Goal: Task Accomplishment & Management: Use online tool/utility

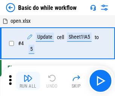
click at [28, 81] on img "button" at bounding box center [27, 77] width 9 height 9
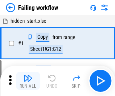
click at [28, 81] on img "button" at bounding box center [27, 77] width 9 height 9
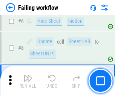
scroll to position [161, 0]
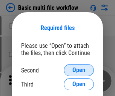
click at [79, 70] on span "Open" at bounding box center [79, 70] width 13 height 6
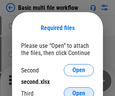
click at [79, 90] on span "Open" at bounding box center [79, 93] width 13 height 6
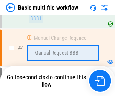
scroll to position [168, 0]
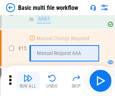
click at [28, 81] on img "button" at bounding box center [27, 77] width 9 height 9
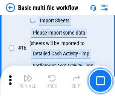
click at [28, 81] on img "button" at bounding box center [27, 77] width 9 height 9
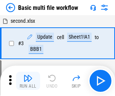
click at [28, 81] on img "button" at bounding box center [27, 77] width 9 height 9
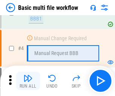
click at [28, 81] on img "button" at bounding box center [27, 77] width 9 height 9
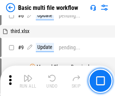
click at [28, 81] on img "button" at bounding box center [27, 77] width 9 height 9
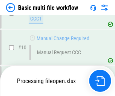
scroll to position [361, 0]
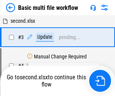
scroll to position [31, 0]
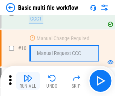
click at [28, 81] on img "button" at bounding box center [27, 77] width 9 height 9
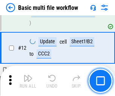
scroll to position [355, 0]
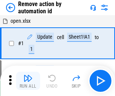
click at [28, 81] on img "button" at bounding box center [27, 77] width 9 height 9
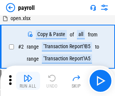
click at [28, 81] on img "button" at bounding box center [27, 77] width 9 height 9
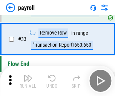
scroll to position [94, 0]
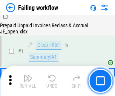
scroll to position [122, 0]
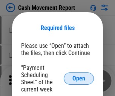
click at [79, 78] on span "Open" at bounding box center [79, 78] width 13 height 6
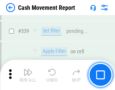
scroll to position [3361, 0]
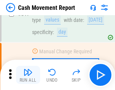
click at [28, 75] on img "button" at bounding box center [27, 72] width 9 height 9
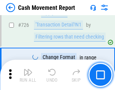
scroll to position [3951, 0]
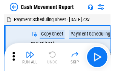
scroll to position [14, 0]
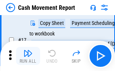
click at [28, 56] on img "button" at bounding box center [27, 53] width 9 height 9
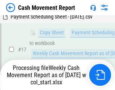
scroll to position [158, 0]
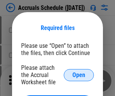
click at [79, 75] on span "Open" at bounding box center [79, 75] width 13 height 6
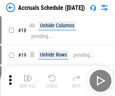
scroll to position [73, 0]
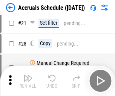
click at [28, 81] on img "button" at bounding box center [27, 77] width 9 height 9
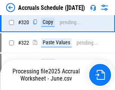
scroll to position [1409, 0]
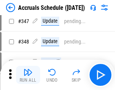
click at [28, 75] on img "button" at bounding box center [27, 72] width 9 height 9
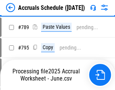
scroll to position [3181, 0]
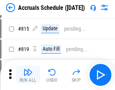
click at [28, 75] on img "button" at bounding box center [27, 72] width 9 height 9
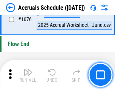
scroll to position [4536, 0]
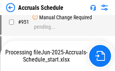
scroll to position [3632, 0]
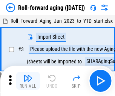
click at [28, 75] on img "button" at bounding box center [27, 77] width 9 height 9
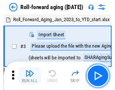
scroll to position [1, 0]
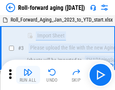
click at [28, 75] on img "button" at bounding box center [27, 72] width 9 height 9
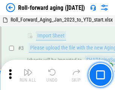
scroll to position [49, 0]
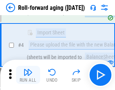
click at [28, 75] on img "button" at bounding box center [27, 72] width 9 height 9
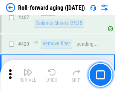
scroll to position [2626, 0]
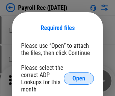
click at [79, 78] on span "Open" at bounding box center [79, 78] width 13 height 6
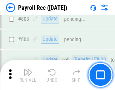
scroll to position [4812, 0]
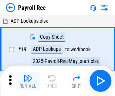
click at [28, 81] on img "button" at bounding box center [27, 77] width 9 height 9
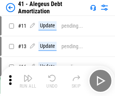
click at [28, 81] on img "button" at bounding box center [27, 77] width 9 height 9
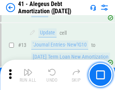
scroll to position [94, 0]
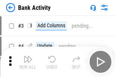
click at [28, 62] on img "button" at bounding box center [27, 59] width 9 height 9
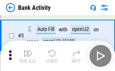
scroll to position [40, 0]
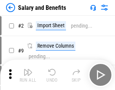
click at [28, 75] on img "button" at bounding box center [27, 72] width 9 height 9
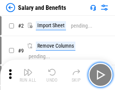
scroll to position [10, 0]
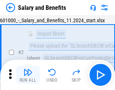
click at [28, 75] on img "button" at bounding box center [27, 72] width 9 height 9
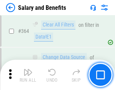
scroll to position [3566, 0]
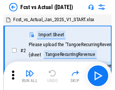
scroll to position [10, 0]
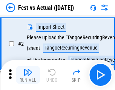
click at [28, 75] on img "button" at bounding box center [27, 72] width 9 height 9
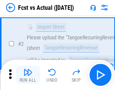
click at [28, 75] on img "button" at bounding box center [27, 72] width 9 height 9
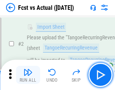
scroll to position [71, 0]
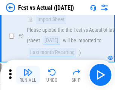
click at [28, 75] on img "button" at bounding box center [27, 72] width 9 height 9
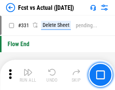
scroll to position [3625, 0]
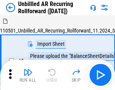
scroll to position [16, 0]
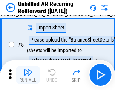
click at [28, 75] on img "button" at bounding box center [27, 72] width 9 height 9
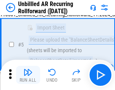
click at [28, 75] on img "button" at bounding box center [27, 72] width 9 height 9
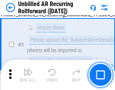
scroll to position [71, 0]
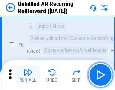
click at [28, 75] on img "button" at bounding box center [27, 72] width 9 height 9
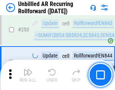
scroll to position [2572, 0]
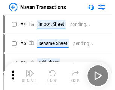
scroll to position [12, 0]
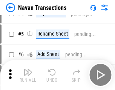
click at [28, 75] on img "button" at bounding box center [27, 72] width 9 height 9
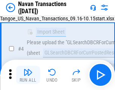
click at [28, 75] on img "button" at bounding box center [27, 72] width 9 height 9
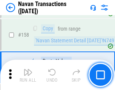
scroll to position [2455, 0]
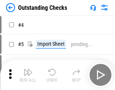
click at [28, 75] on img "button" at bounding box center [27, 72] width 9 height 9
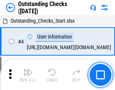
scroll to position [32, 0]
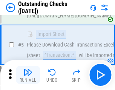
click at [28, 75] on img "button" at bounding box center [27, 72] width 9 height 9
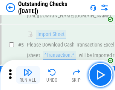
scroll to position [79, 0]
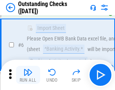
click at [28, 75] on img "button" at bounding box center [27, 72] width 9 height 9
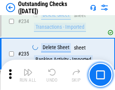
scroll to position [2300, 0]
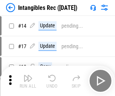
click at [28, 81] on img "button" at bounding box center [27, 77] width 9 height 9
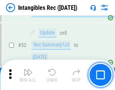
scroll to position [295, 0]
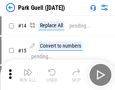
click at [28, 75] on img "button" at bounding box center [27, 72] width 9 height 9
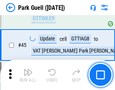
scroll to position [947, 0]
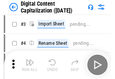
scroll to position [22, 0]
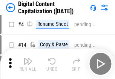
click at [28, 64] on img "button" at bounding box center [27, 60] width 9 height 9
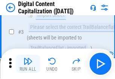
click at [28, 64] on img "button" at bounding box center [27, 60] width 9 height 9
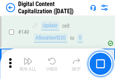
scroll to position [803, 0]
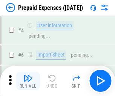
click at [28, 75] on img "button" at bounding box center [27, 77] width 9 height 9
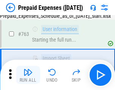
click at [28, 75] on img "button" at bounding box center [27, 72] width 9 height 9
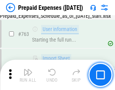
scroll to position [2144, 0]
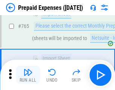
click at [28, 75] on img "button" at bounding box center [27, 72] width 9 height 9
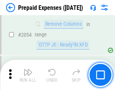
scroll to position [7916, 0]
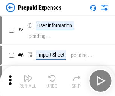
click at [28, 81] on img "button" at bounding box center [27, 77] width 9 height 9
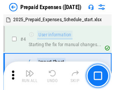
scroll to position [33, 0]
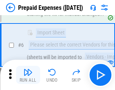
click at [28, 75] on img "button" at bounding box center [27, 72] width 9 height 9
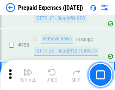
scroll to position [2698, 0]
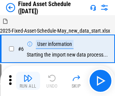
click at [28, 81] on img "button" at bounding box center [27, 77] width 9 height 9
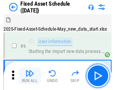
scroll to position [41, 0]
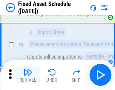
click at [28, 75] on img "button" at bounding box center [27, 72] width 9 height 9
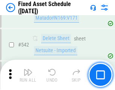
scroll to position [2700, 0]
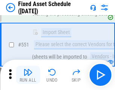
click at [28, 75] on img "button" at bounding box center [27, 72] width 9 height 9
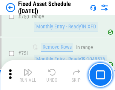
scroll to position [3692, 0]
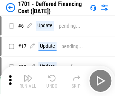
click at [28, 81] on img "button" at bounding box center [27, 77] width 9 height 9
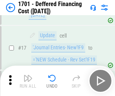
scroll to position [91, 0]
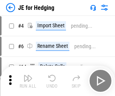
click at [28, 75] on img "button" at bounding box center [27, 77] width 9 height 9
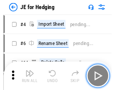
scroll to position [1, 0]
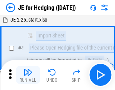
click at [28, 75] on img "button" at bounding box center [27, 72] width 9 height 9
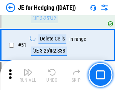
scroll to position [490, 0]
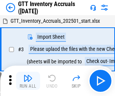
click at [28, 75] on img "button" at bounding box center [27, 77] width 9 height 9
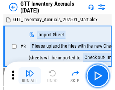
scroll to position [1, 0]
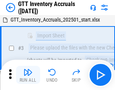
click at [28, 75] on img "button" at bounding box center [27, 72] width 9 height 9
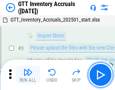
scroll to position [49, 0]
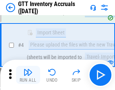
click at [28, 75] on img "button" at bounding box center [27, 72] width 9 height 9
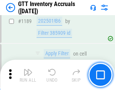
scroll to position [6184, 0]
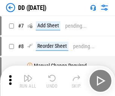
click at [28, 81] on img "button" at bounding box center [27, 77] width 9 height 9
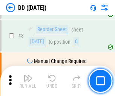
scroll to position [73, 0]
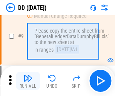
click at [28, 81] on img "button" at bounding box center [27, 77] width 9 height 9
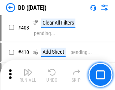
scroll to position [3388, 0]
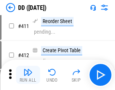
click at [28, 75] on img "button" at bounding box center [27, 72] width 9 height 9
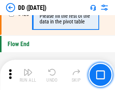
scroll to position [3625, 0]
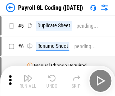
scroll to position [2, 0]
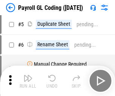
click at [28, 81] on img "button" at bounding box center [27, 77] width 9 height 9
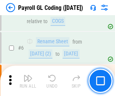
scroll to position [91, 0]
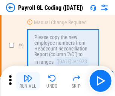
click at [28, 81] on img "button" at bounding box center [27, 77] width 9 height 9
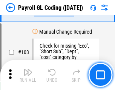
scroll to position [1777, 0]
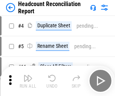
click at [28, 81] on img "button" at bounding box center [27, 77] width 9 height 9
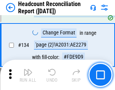
scroll to position [910, 0]
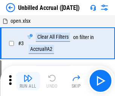
click at [28, 81] on img "button" at bounding box center [27, 77] width 9 height 9
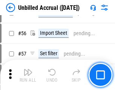
scroll to position [791, 0]
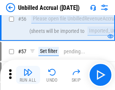
click at [28, 75] on img "button" at bounding box center [27, 72] width 9 height 9
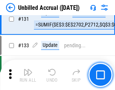
scroll to position [2256, 0]
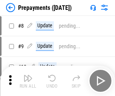
click at [28, 81] on img "button" at bounding box center [27, 77] width 9 height 9
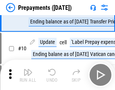
scroll to position [47, 0]
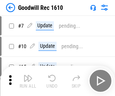
click at [28, 81] on img "button" at bounding box center [27, 77] width 9 height 9
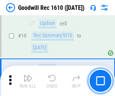
scroll to position [130, 0]
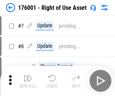
click at [28, 81] on img "button" at bounding box center [27, 77] width 9 height 9
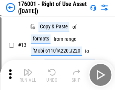
scroll to position [49, 0]
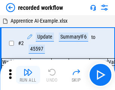
click at [28, 75] on img "button" at bounding box center [27, 72] width 9 height 9
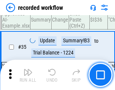
scroll to position [2367, 0]
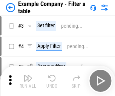
click at [28, 81] on img "button" at bounding box center [27, 77] width 9 height 9
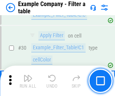
scroll to position [693, 0]
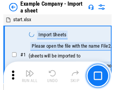
scroll to position [12, 0]
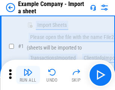
click at [28, 75] on img "button" at bounding box center [27, 72] width 9 height 9
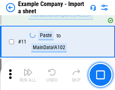
scroll to position [167, 0]
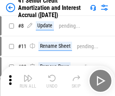
click at [28, 75] on img "button" at bounding box center [27, 77] width 9 height 9
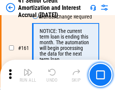
click at [28, 75] on img "button" at bounding box center [27, 72] width 9 height 9
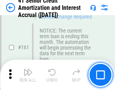
scroll to position [810, 0]
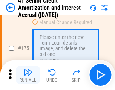
click at [28, 75] on img "button" at bounding box center [27, 72] width 9 height 9
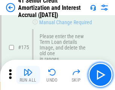
scroll to position [887, 0]
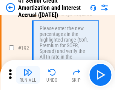
click at [28, 75] on img "button" at bounding box center [27, 72] width 9 height 9
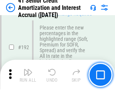
scroll to position [966, 0]
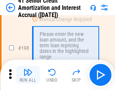
click at [28, 75] on img "button" at bounding box center [27, 72] width 9 height 9
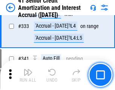
scroll to position [1935, 0]
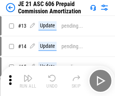
click at [28, 75] on img "button" at bounding box center [27, 77] width 9 height 9
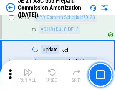
scroll to position [1414, 0]
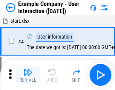
click at [28, 75] on img "button" at bounding box center [27, 72] width 9 height 9
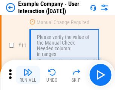
click at [28, 75] on img "button" at bounding box center [27, 72] width 9 height 9
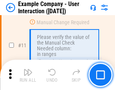
scroll to position [164, 0]
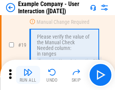
click at [28, 75] on img "button" at bounding box center [27, 72] width 9 height 9
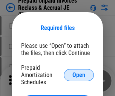
click at [79, 75] on span "Open" at bounding box center [79, 75] width 13 height 6
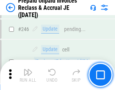
scroll to position [1022, 0]
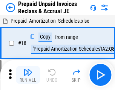
click at [28, 75] on img "button" at bounding box center [27, 72] width 9 height 9
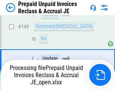
scroll to position [659, 0]
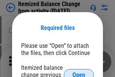
click at [79, 72] on span "Open" at bounding box center [79, 75] width 13 height 6
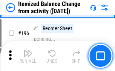
scroll to position [1458, 0]
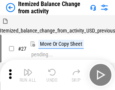
scroll to position [12, 0]
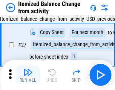
click at [28, 75] on img "button" at bounding box center [27, 72] width 9 height 9
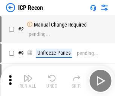
scroll to position [3, 0]
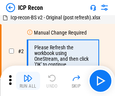
click at [28, 81] on img "button" at bounding box center [27, 77] width 9 height 9
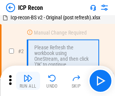
click at [28, 81] on img "button" at bounding box center [27, 77] width 9 height 9
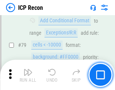
scroll to position [742, 0]
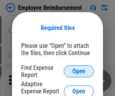
click at [79, 71] on span "Open" at bounding box center [79, 71] width 13 height 6
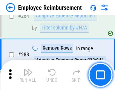
scroll to position [2059, 0]
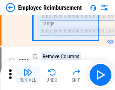
click at [28, 75] on img "button" at bounding box center [27, 72] width 9 height 9
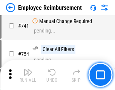
scroll to position [5313, 0]
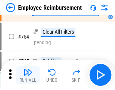
click at [28, 75] on img "button" at bounding box center [27, 72] width 9 height 9
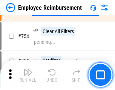
click at [28, 75] on img "button" at bounding box center [27, 72] width 9 height 9
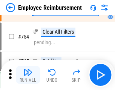
click at [28, 75] on img "button" at bounding box center [27, 72] width 9 height 9
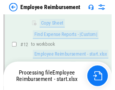
scroll to position [154, 0]
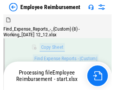
scroll to position [154, 0]
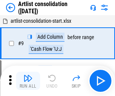
click at [28, 81] on img "button" at bounding box center [27, 77] width 9 height 9
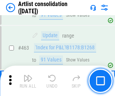
scroll to position [3316, 0]
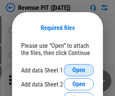
click at [79, 70] on span "Open" at bounding box center [79, 70] width 13 height 6
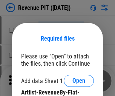
scroll to position [11, 0]
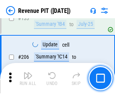
scroll to position [769, 0]
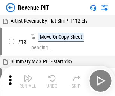
scroll to position [12, 0]
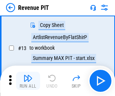
click at [28, 81] on img "button" at bounding box center [27, 77] width 9 height 9
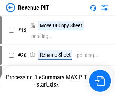
scroll to position [9, 0]
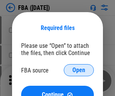
click at [79, 70] on span "Open" at bounding box center [79, 70] width 13 height 6
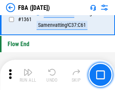
scroll to position [8133, 0]
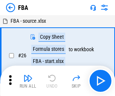
scroll to position [8, 0]
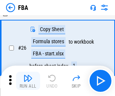
click at [28, 81] on img "button" at bounding box center [27, 77] width 9 height 9
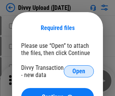
click at [79, 71] on span "Open" at bounding box center [79, 71] width 13 height 6
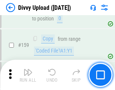
scroll to position [784, 0]
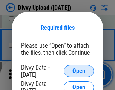
click at [79, 71] on span "Open" at bounding box center [79, 71] width 13 height 6
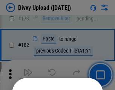
scroll to position [850, 0]
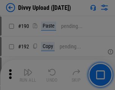
scroll to position [956, 0]
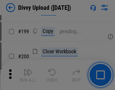
scroll to position [1101, 0]
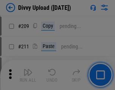
scroll to position [1286, 0]
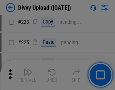
scroll to position [1511, 0]
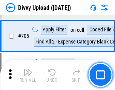
scroll to position [5181, 0]
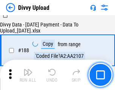
scroll to position [891, 0]
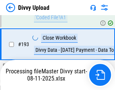
scroll to position [1014, 0]
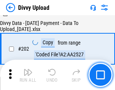
scroll to position [1225, 0]
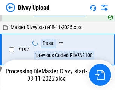
scroll to position [1181, 0]
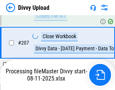
scroll to position [1392, 0]
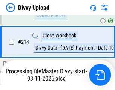
scroll to position [1515, 0]
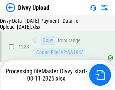
scroll to position [1732, 0]
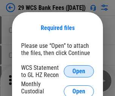
click at [79, 71] on span "Open" at bounding box center [79, 71] width 13 height 6
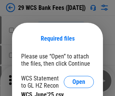
scroll to position [11, 0]
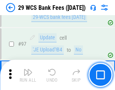
scroll to position [738, 0]
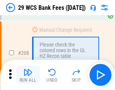
click at [28, 75] on img "button" at bounding box center [27, 72] width 9 height 9
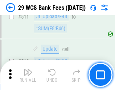
scroll to position [3810, 0]
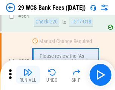
click at [28, 75] on img "button" at bounding box center [27, 72] width 9 height 9
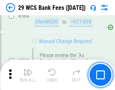
scroll to position [4096, 0]
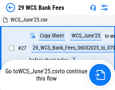
scroll to position [151, 0]
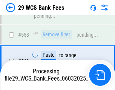
scroll to position [4043, 0]
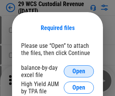
click at [79, 71] on span "Open" at bounding box center [79, 71] width 13 height 6
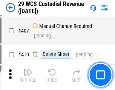
scroll to position [3508, 0]
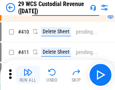
click at [28, 75] on img "button" at bounding box center [27, 72] width 9 height 9
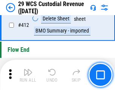
scroll to position [3617, 0]
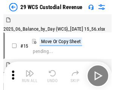
scroll to position [18, 0]
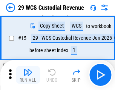
click at [28, 75] on img "button" at bounding box center [27, 72] width 9 height 9
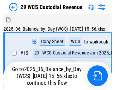
scroll to position [18, 0]
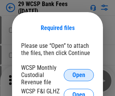
click at [79, 75] on span "Open" at bounding box center [79, 75] width 13 height 6
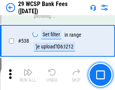
scroll to position [2910, 0]
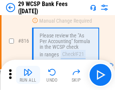
click at [28, 75] on img "button" at bounding box center [27, 72] width 9 height 9
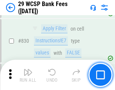
scroll to position [4805, 0]
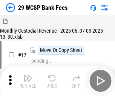
click at [28, 75] on img "button" at bounding box center [27, 77] width 9 height 9
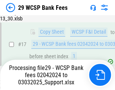
scroll to position [133, 0]
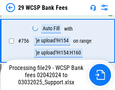
scroll to position [4235, 0]
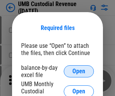
click at [79, 71] on span "Open" at bounding box center [79, 71] width 13 height 6
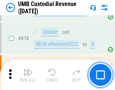
scroll to position [3902, 0]
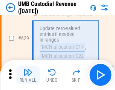
click at [28, 75] on img "button" at bounding box center [27, 72] width 9 height 9
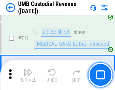
scroll to position [4610, 0]
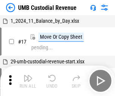
scroll to position [6, 0]
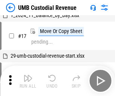
click at [28, 81] on img "button" at bounding box center [27, 77] width 9 height 9
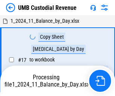
scroll to position [6, 0]
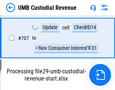
scroll to position [4560, 0]
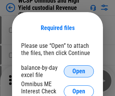
click at [79, 71] on span "Open" at bounding box center [79, 71] width 13 height 6
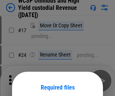
scroll to position [59, 0]
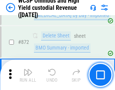
scroll to position [6410, 0]
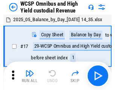
scroll to position [4, 0]
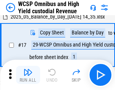
click at [28, 75] on img "button" at bounding box center [27, 72] width 9 height 9
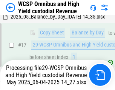
scroll to position [158, 0]
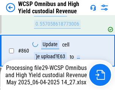
scroll to position [6392, 0]
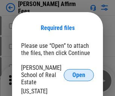
click at [79, 72] on span "Open" at bounding box center [79, 75] width 13 height 6
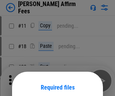
scroll to position [59, 0]
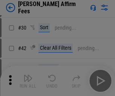
scroll to position [154, 0]
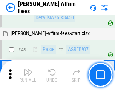
scroll to position [2059, 0]
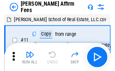
scroll to position [8, 0]
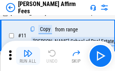
click at [28, 56] on img "button" at bounding box center [27, 53] width 9 height 9
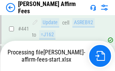
scroll to position [1986, 0]
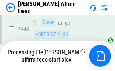
scroll to position [1986, 0]
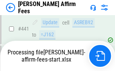
scroll to position [1986, 0]
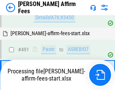
scroll to position [2021, 0]
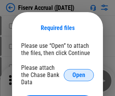
click at [79, 72] on span "Open" at bounding box center [79, 75] width 13 height 6
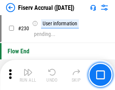
scroll to position [2400, 0]
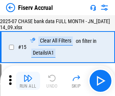
click at [28, 81] on img "button" at bounding box center [27, 77] width 9 height 9
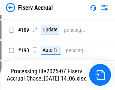
scroll to position [1991, 0]
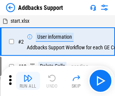
click at [28, 75] on img "button" at bounding box center [27, 77] width 9 height 9
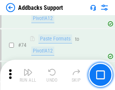
scroll to position [551, 0]
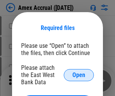
click at [79, 75] on span "Open" at bounding box center [79, 75] width 13 height 6
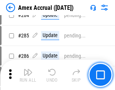
scroll to position [2172, 0]
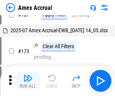
click at [28, 81] on img "button" at bounding box center [27, 77] width 9 height 9
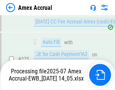
scroll to position [2350, 0]
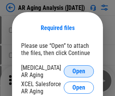
click at [79, 70] on span "Open" at bounding box center [79, 71] width 13 height 6
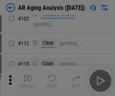
scroll to position [104, 0]
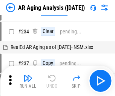
scroll to position [8, 0]
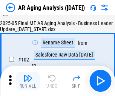
click at [28, 81] on img "button" at bounding box center [27, 77] width 9 height 9
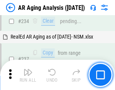
scroll to position [1174, 0]
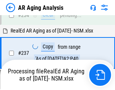
scroll to position [1165, 0]
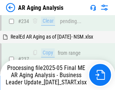
scroll to position [1165, 0]
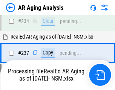
scroll to position [1165, 0]
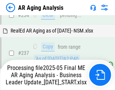
scroll to position [1197, 0]
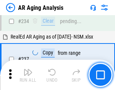
scroll to position [1165, 0]
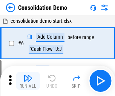
click at [28, 81] on img "button" at bounding box center [27, 77] width 9 height 9
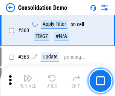
scroll to position [2538, 0]
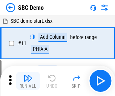
click at [28, 81] on img "button" at bounding box center [27, 77] width 9 height 9
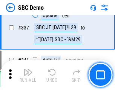
scroll to position [1992, 0]
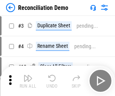
click at [28, 81] on img "button" at bounding box center [27, 77] width 9 height 9
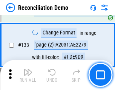
scroll to position [899, 0]
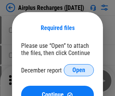
click at [79, 70] on span "Open" at bounding box center [79, 70] width 13 height 6
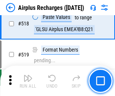
scroll to position [3259, 0]
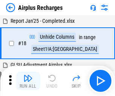
click at [28, 81] on img "button" at bounding box center [27, 77] width 9 height 9
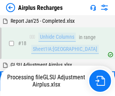
scroll to position [33, 0]
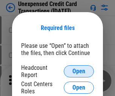
click at [79, 71] on span "Open" at bounding box center [79, 71] width 13 height 6
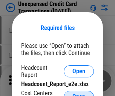
click at [79, 94] on span "Open" at bounding box center [79, 97] width 13 height 6
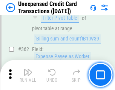
scroll to position [1948, 0]
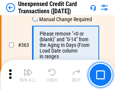
click at [28, 75] on img "button" at bounding box center [27, 72] width 9 height 9
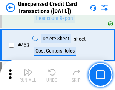
scroll to position [2583, 0]
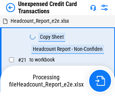
scroll to position [12, 0]
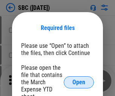
click at [79, 82] on span "Open" at bounding box center [79, 82] width 13 height 6
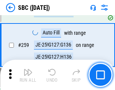
scroll to position [1480, 0]
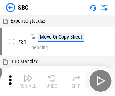
scroll to position [8, 0]
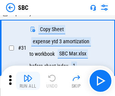
click at [28, 81] on img "button" at bounding box center [27, 77] width 9 height 9
